Goal: Task Accomplishment & Management: Manage account settings

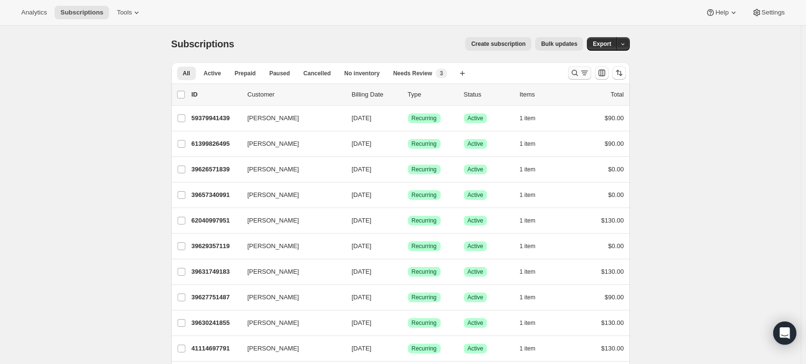
click at [575, 72] on icon "Search and filter results" at bounding box center [575, 73] width 10 height 10
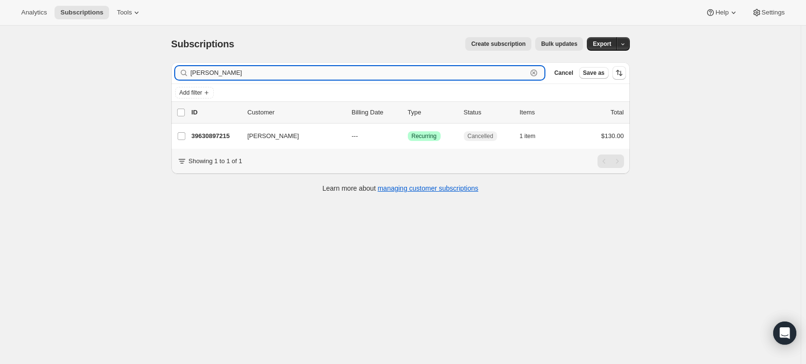
click at [193, 72] on input "aron mc" at bounding box center [359, 73] width 337 height 14
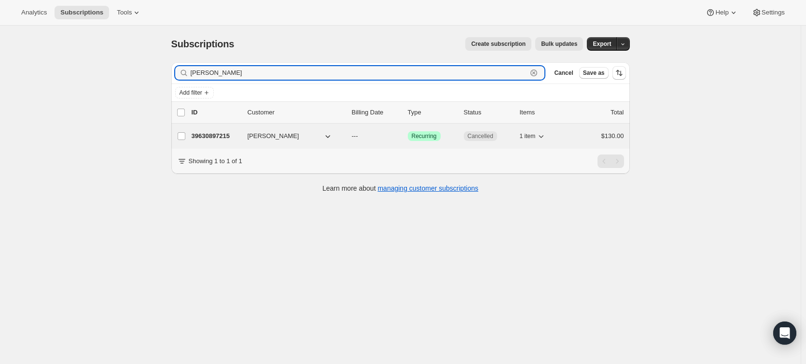
type input "sharon mc"
click at [225, 137] on p "39630897215" at bounding box center [215, 136] width 48 height 10
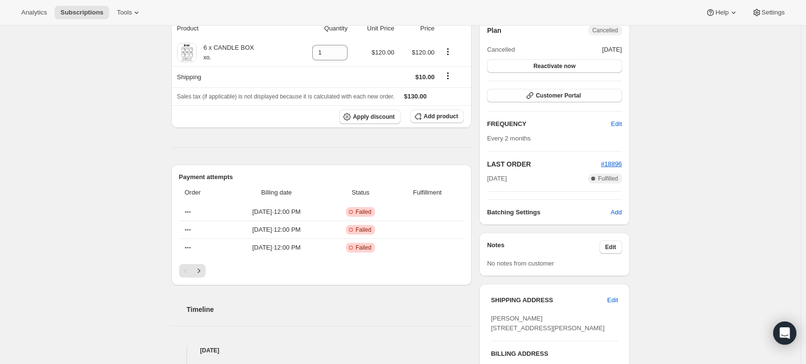
scroll to position [289, 0]
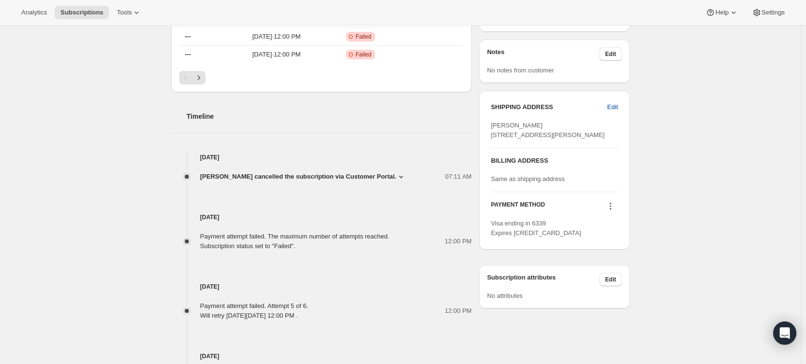
click at [614, 105] on span "Edit" at bounding box center [612, 107] width 11 height 10
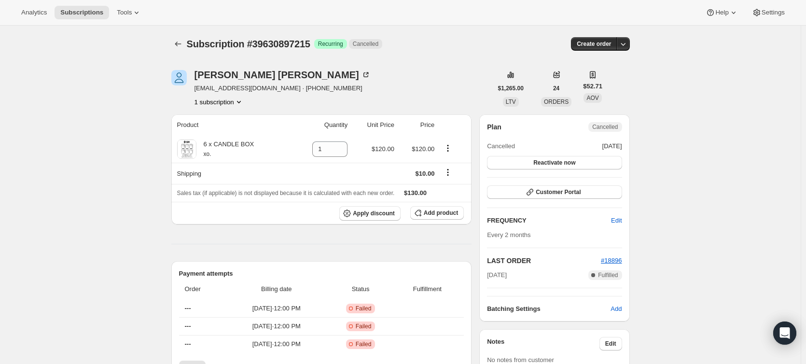
select select "QLD"
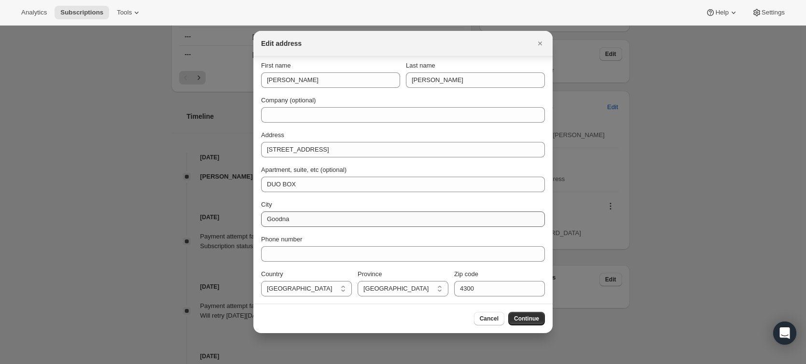
scroll to position [4, 0]
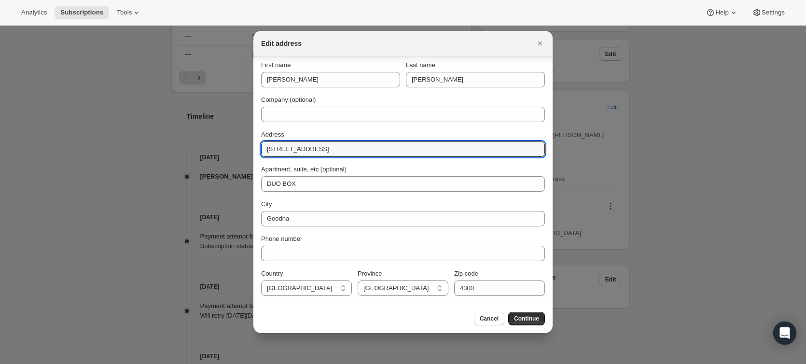
drag, startPoint x: 310, startPoint y: 149, endPoint x: 243, endPoint y: 148, distance: 67.5
paste input "20/120 Alma Rd, Dakabin 4305."
type input "20/120 Alma Rd, Dakabin 4305."
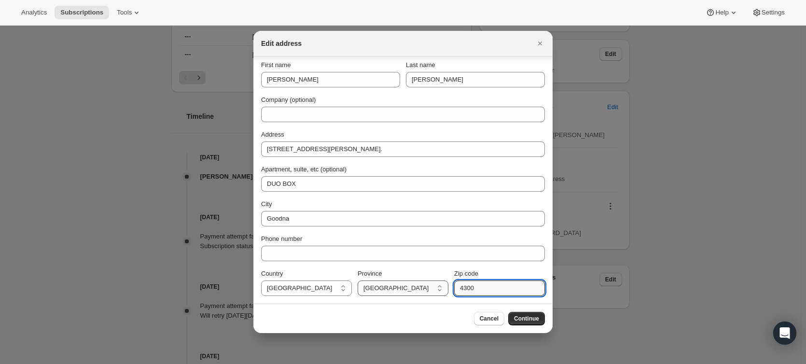
drag, startPoint x: 477, startPoint y: 288, endPoint x: 418, endPoint y: 283, distance: 59.1
click at [420, 285] on div "Country Australia Australia Province Australian Capital Territory New South Wal…" at bounding box center [403, 282] width 284 height 27
type input "4305"
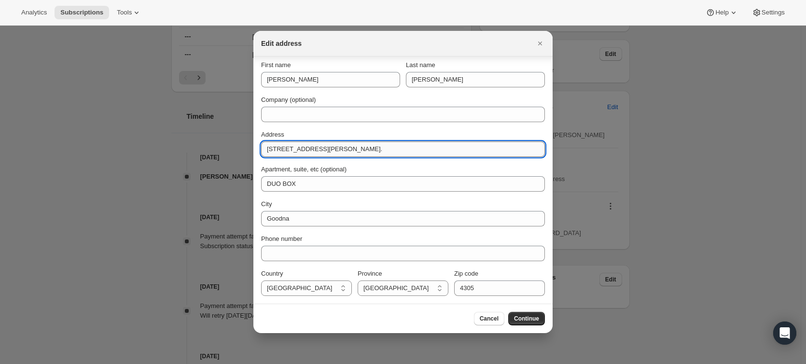
drag, startPoint x: 354, startPoint y: 150, endPoint x: 339, endPoint y: 148, distance: 14.5
click at [339, 148] on input "20/120 Alma Rd, Dakabin 4305." at bounding box center [403, 148] width 284 height 15
click at [343, 149] on input "20/120 Alma Rd, Dakabin." at bounding box center [403, 148] width 284 height 15
drag, startPoint x: 339, startPoint y: 149, endPoint x: 317, endPoint y: 146, distance: 21.8
click at [317, 146] on input "20/120 Alma Rd, Dakabin" at bounding box center [403, 148] width 284 height 15
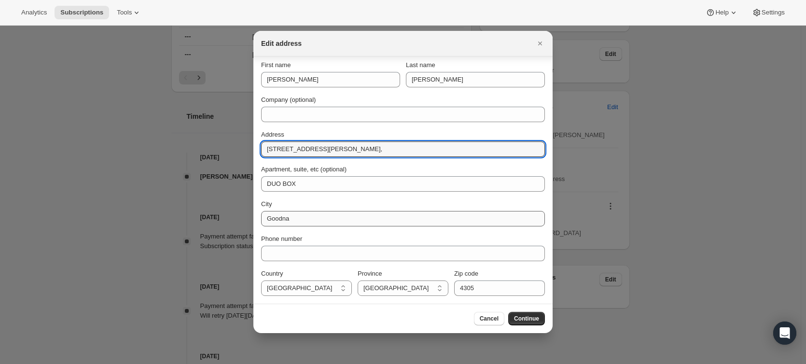
type input "20/120 Alma Rd,"
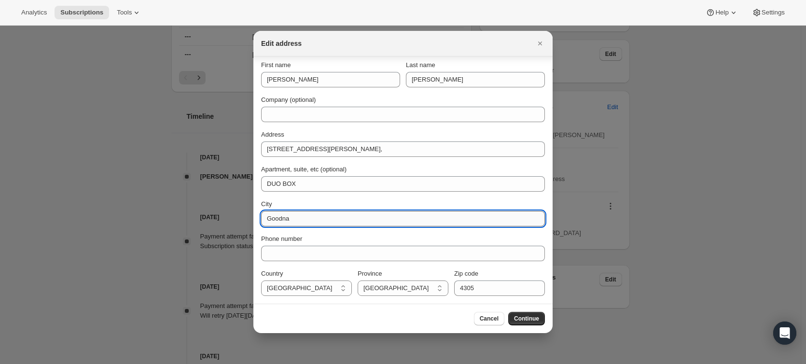
drag, startPoint x: 293, startPoint y: 219, endPoint x: 261, endPoint y: 216, distance: 32.4
click at [261, 216] on input "Goodna" at bounding box center [403, 218] width 284 height 15
paste input "Dakabin"
type input "Dakabin"
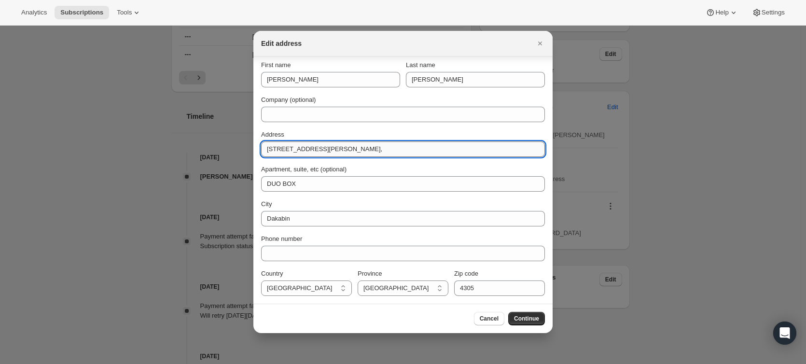
click at [321, 148] on input "20/120 Alma Rd," at bounding box center [403, 148] width 284 height 15
type input "[STREET_ADDRESS][PERSON_NAME]"
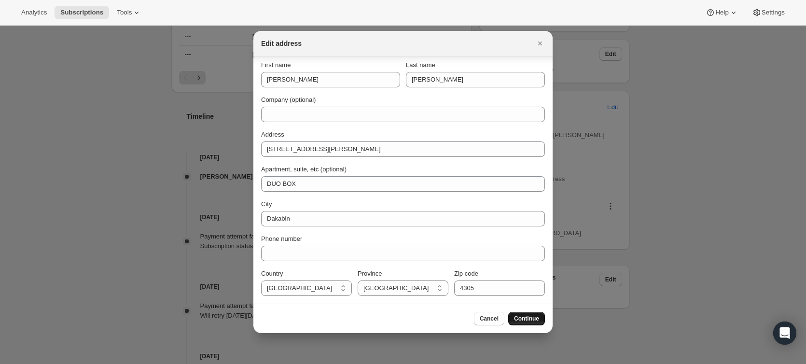
click at [520, 321] on span "Continue" at bounding box center [526, 318] width 25 height 8
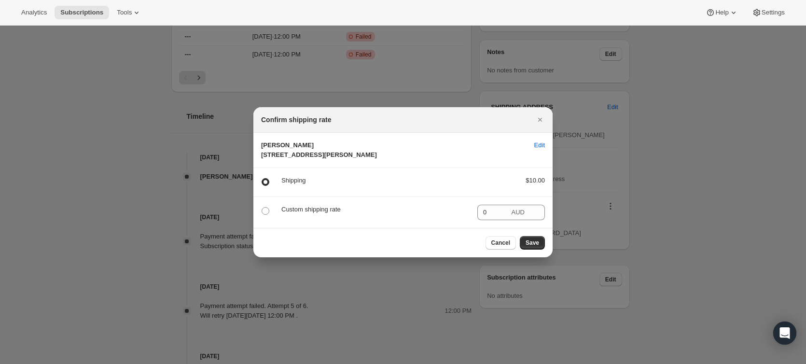
scroll to position [0, 0]
click at [264, 186] on span ":rc9:" at bounding box center [265, 182] width 8 height 8
click at [262, 178] on input ":rc9:" at bounding box center [261, 178] width 0 height 0
click at [535, 246] on span "Save" at bounding box center [532, 243] width 14 height 8
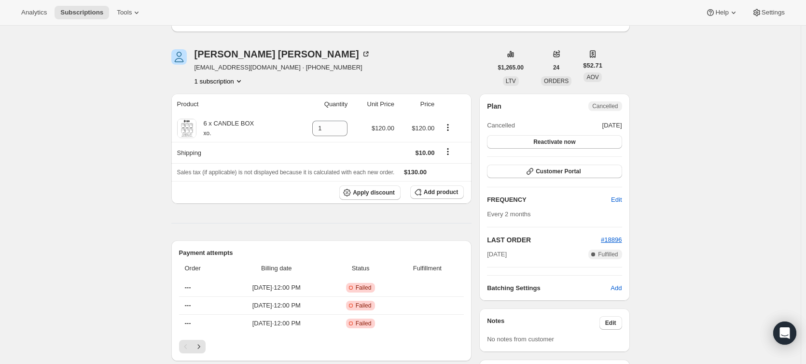
scroll to position [96, 0]
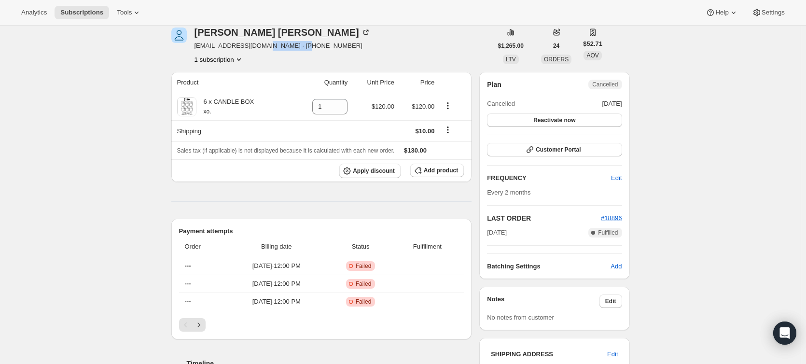
drag, startPoint x: 302, startPoint y: 45, endPoint x: 263, endPoint y: 45, distance: 39.1
click at [263, 45] on span "[EMAIL_ADDRESS][DOMAIN_NAME] · [PHONE_NUMBER]" at bounding box center [282, 46] width 176 height 10
copy span "[PHONE_NUMBER]"
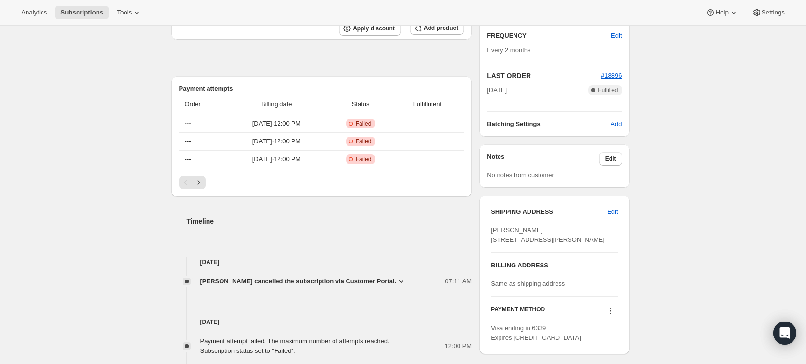
scroll to position [241, 0]
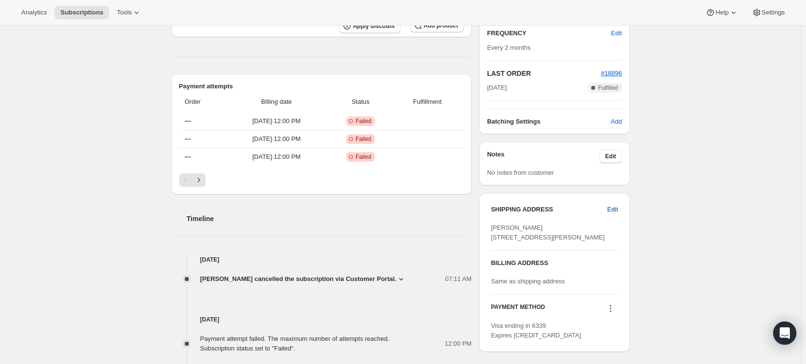
click at [614, 208] on span "Edit" at bounding box center [612, 210] width 11 height 10
select select "QLD"
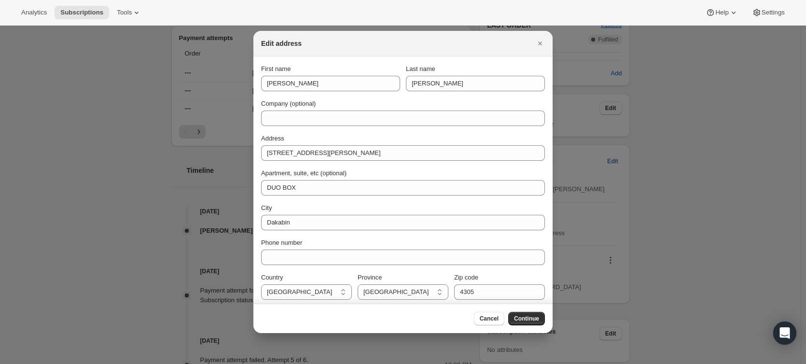
scroll to position [0, 0]
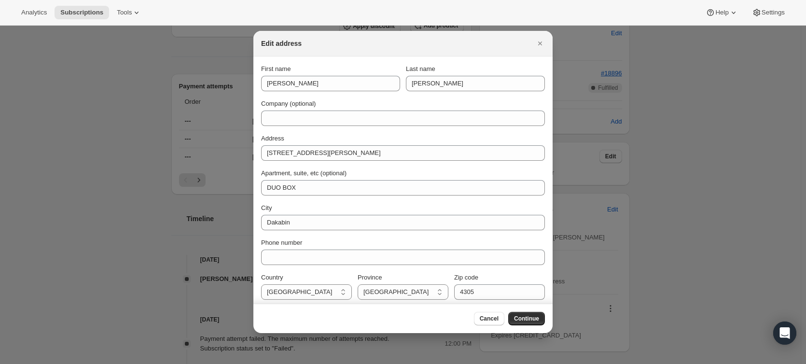
click at [307, 267] on div "First name Sharon Last name McDonald Company (optional) Address 20/120 Alma Rd …" at bounding box center [403, 181] width 284 height 235
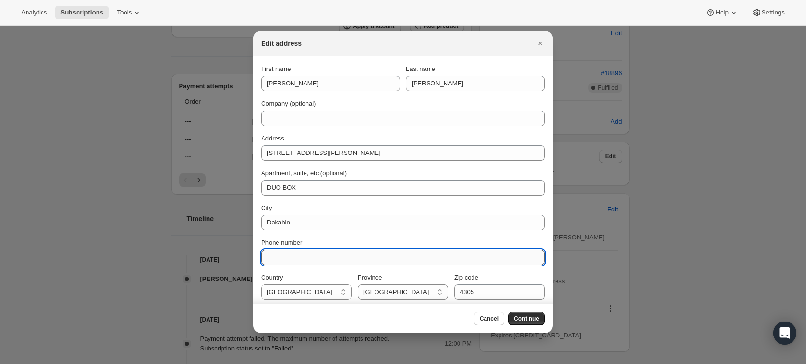
click at [306, 264] on input "Phone number" at bounding box center [403, 256] width 284 height 15
paste input "[PHONE_NUMBER]"
type input "[PHONE_NUMBER]"
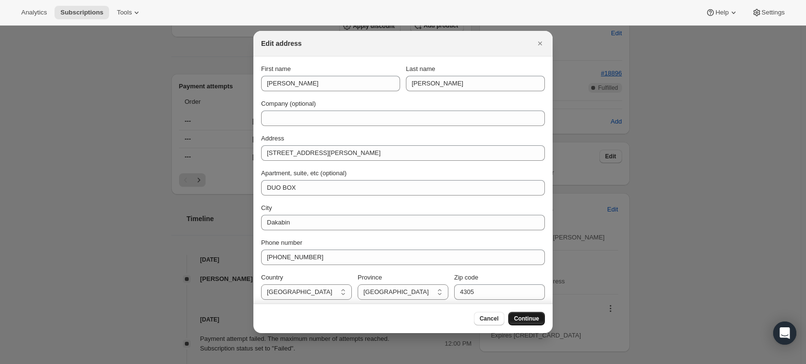
click at [532, 314] on button "Continue" at bounding box center [526, 319] width 37 height 14
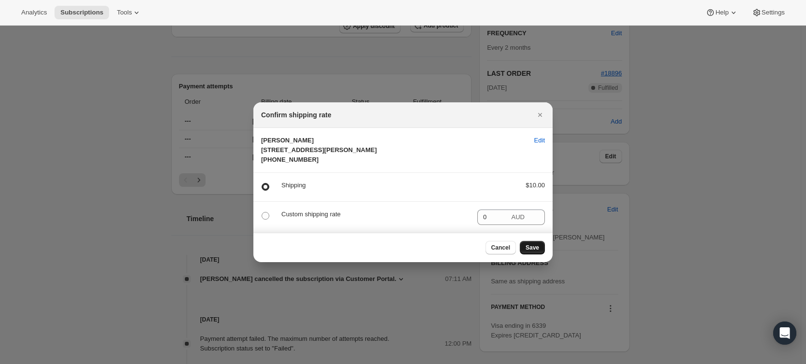
click at [530, 251] on span "Save" at bounding box center [532, 248] width 14 height 8
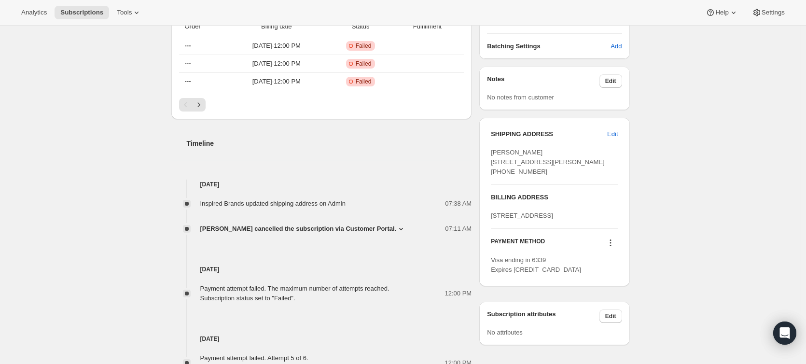
scroll to position [386, 0]
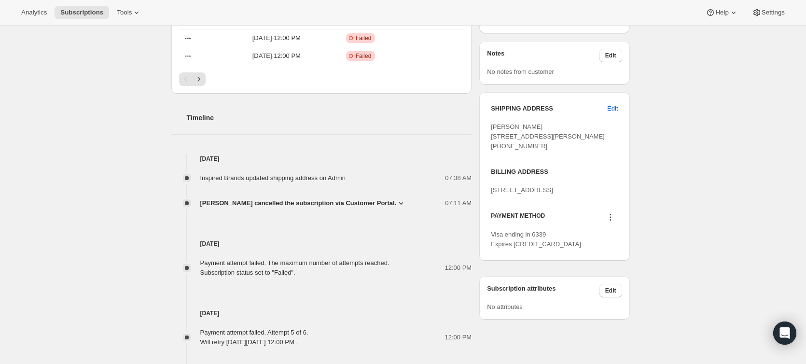
click at [548, 195] on div "[STREET_ADDRESS]" at bounding box center [554, 190] width 127 height 10
click at [539, 193] on span "[STREET_ADDRESS]" at bounding box center [522, 189] width 62 height 7
click at [614, 107] on span "Edit" at bounding box center [612, 109] width 11 height 10
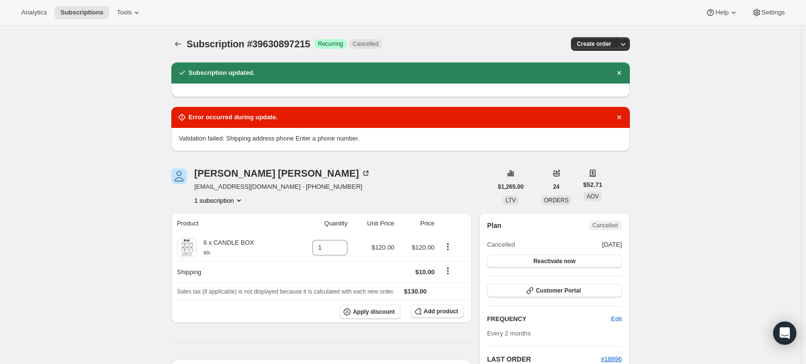
select select "QLD"
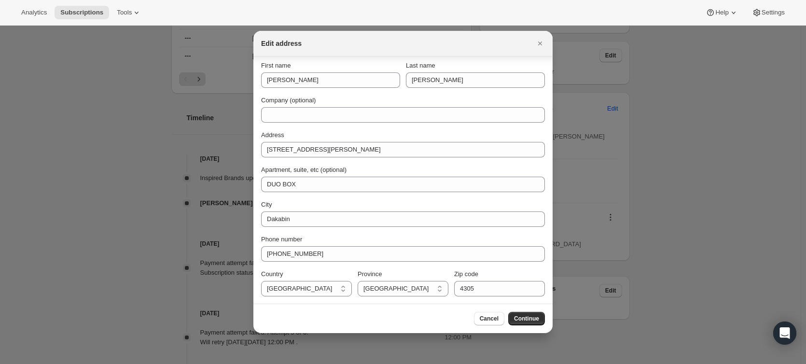
scroll to position [4, 0]
click at [488, 318] on span "Cancel" at bounding box center [488, 318] width 19 height 8
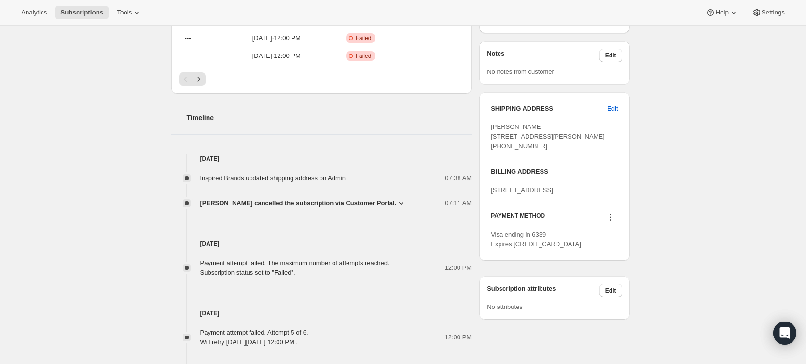
click at [679, 234] on div "Subscription #39630897215. This page is ready Subscription #39630897215 Success…" at bounding box center [400, 91] width 800 height 905
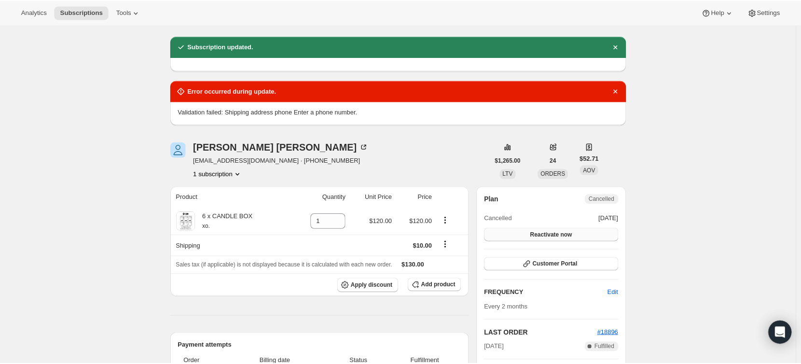
scroll to position [0, 0]
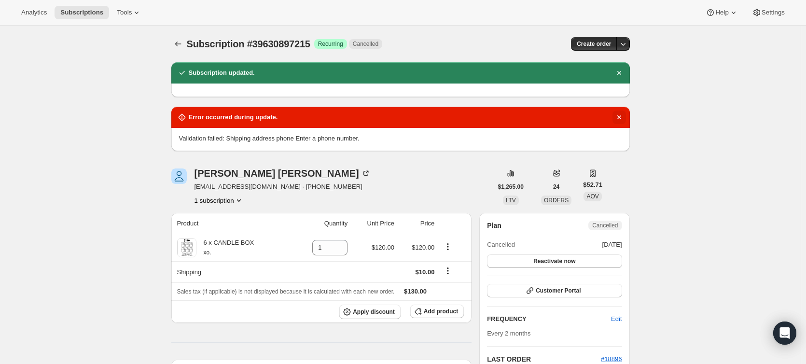
click at [620, 116] on icon "Dismiss notification" at bounding box center [619, 117] width 10 height 10
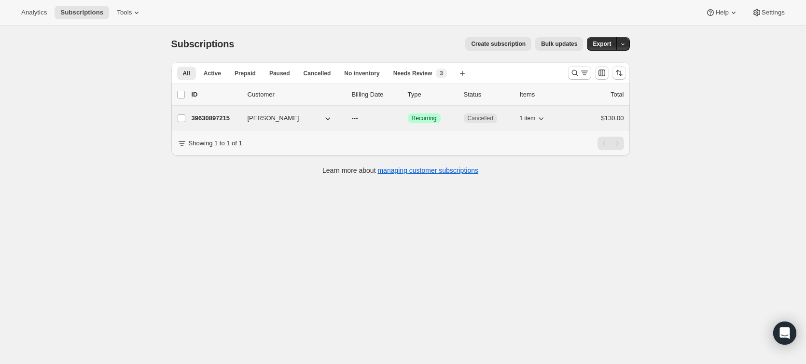
click at [221, 117] on p "39630897215" at bounding box center [215, 118] width 48 height 10
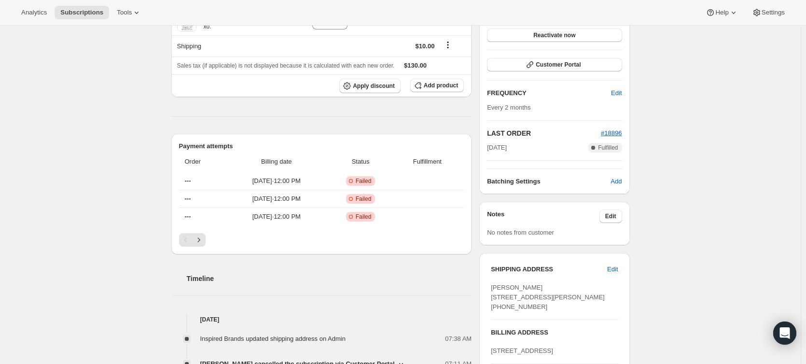
scroll to position [193, 0]
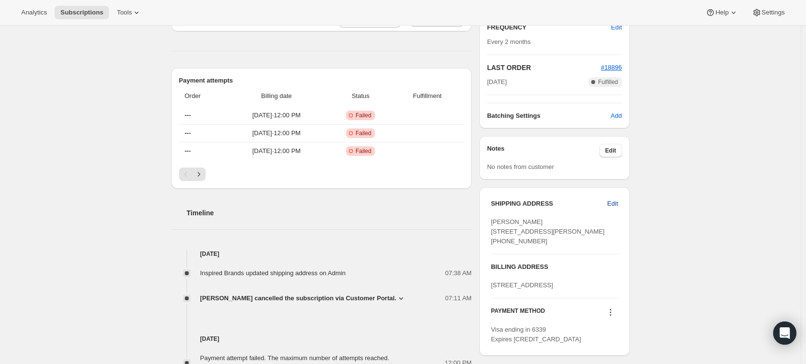
click at [616, 206] on span "Edit" at bounding box center [612, 204] width 11 height 10
select select "QLD"
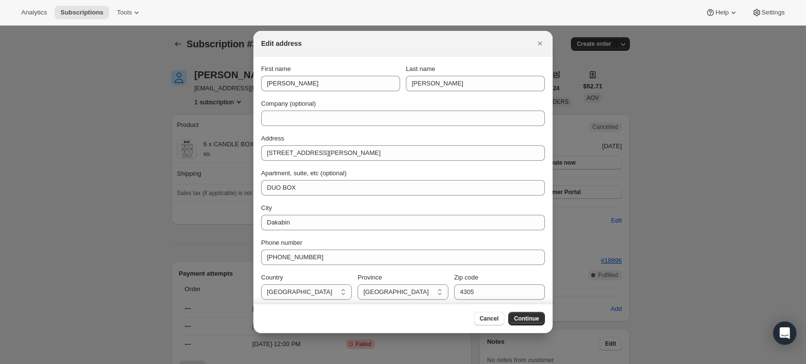
scroll to position [0, 0]
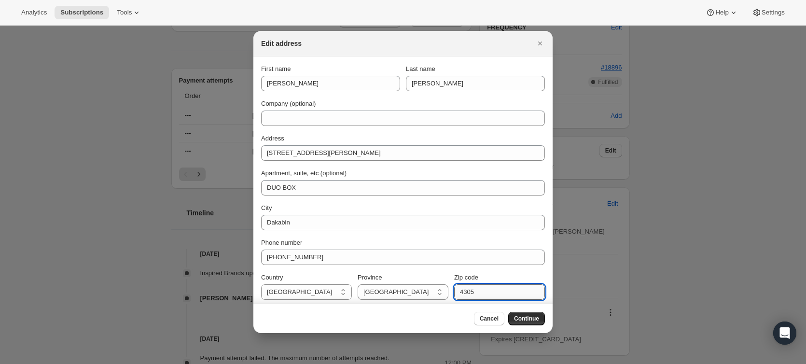
click at [481, 290] on input "4305" at bounding box center [499, 291] width 91 height 15
type input "4503"
click at [529, 320] on span "Continue" at bounding box center [526, 318] width 25 height 8
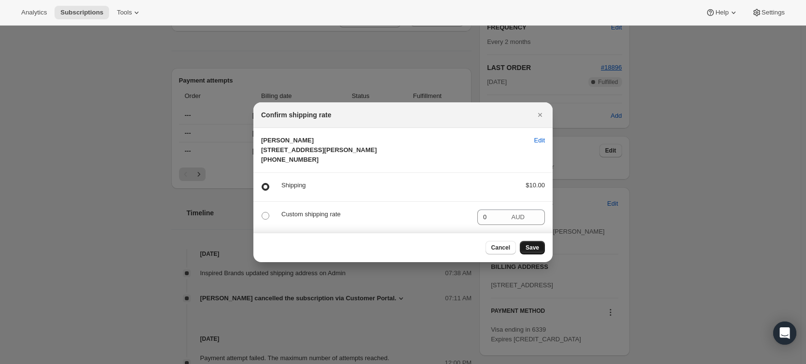
click at [529, 251] on span "Save" at bounding box center [532, 248] width 14 height 8
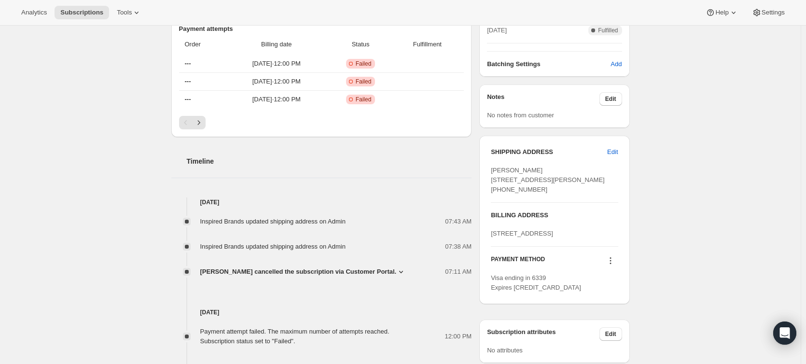
scroll to position [289, 0]
click at [507, 219] on h3 "BILLING ADDRESS" at bounding box center [554, 215] width 127 height 10
click at [513, 236] on span "[STREET_ADDRESS]" at bounding box center [522, 232] width 62 height 7
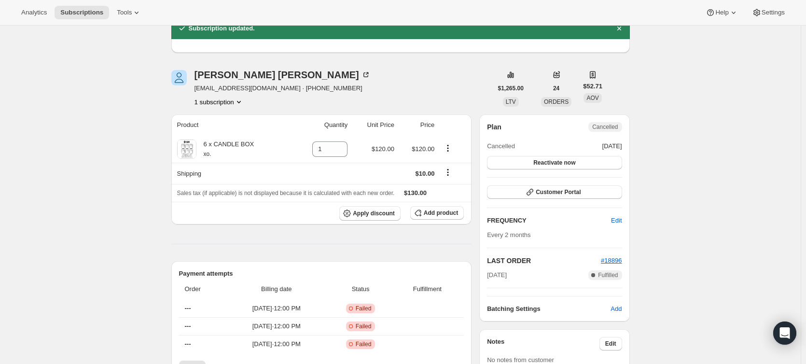
scroll to position [0, 0]
